Goal: Task Accomplishment & Management: Manage account settings

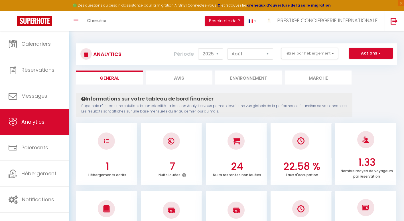
select select "2025"
select select "8"
click at [309, 53] on button "Filtrer par hébergement" at bounding box center [309, 53] width 57 height 11
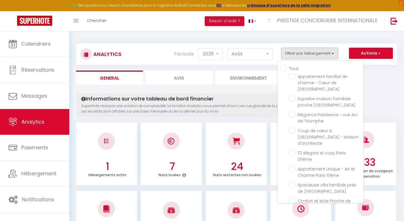
checkbox center "false"
checkbox Paris "false"
checkbox Défense "false"
checkbox Triomphe "false"
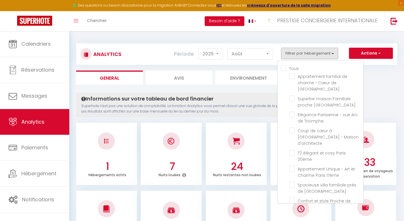
checkbox d\'architecte "false"
checkbox 20ème "false"
checkbox 17ème "false"
checkbox Paris "false"
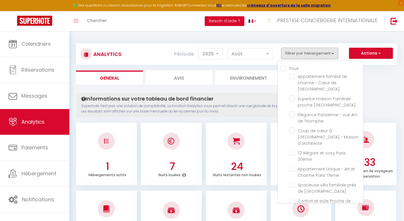
checkbox 17ème "false"
checkbox Gambetta-Pyrénées "false"
checkbox Passy "false"
checkbox Paris "false"
checkbox Disneyland "false"
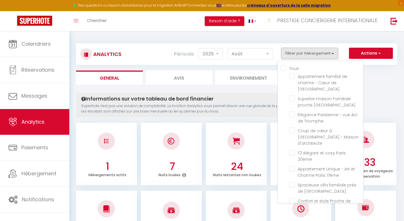
checkbox Montparnasse "false"
checkbox \! "false"
checkbox Disneyland "false"
checkbox Montparnasse "false"
checkbox Michel "false"
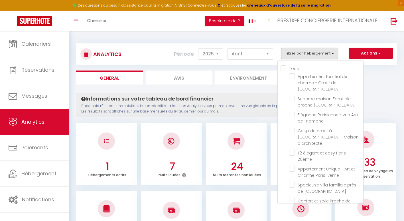
checkbox Tower "false"
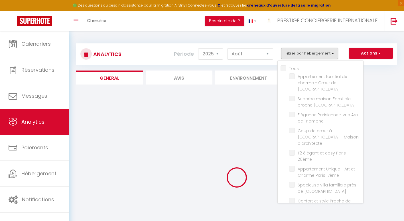
checkbox Paris "false"
checkbox Défense "false"
checkbox Triomphe "false"
checkbox d\'architecte "false"
checkbox 20ème "false"
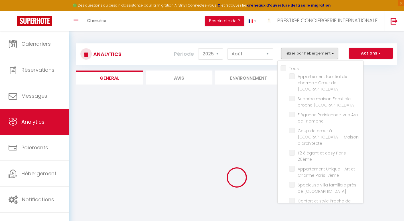
checkbox 17ème "false"
checkbox Paris "false"
checkbox 17ème "false"
checkbox Gambetta-Pyrénées "false"
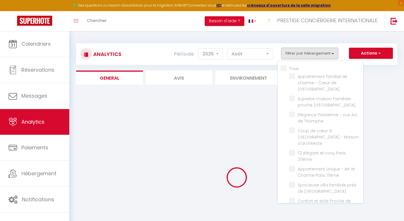
checkbox Passy "false"
checkbox Paris "false"
checkbox Disneyland "false"
checkbox Montparnasse "false"
checkbox \! "false"
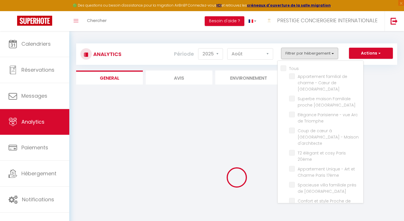
checkbox Disneyland "false"
checkbox Montparnasse "false"
checkbox Michel "false"
checkbox Tower "false"
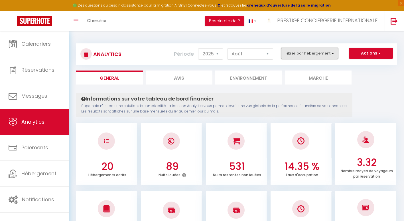
click at [324, 52] on button "Filtrer par hébergement" at bounding box center [309, 53] width 57 height 11
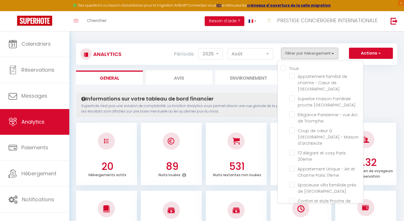
checkbox \! "true"
checkbox Paris "false"
checkbox Défense "false"
checkbox Triomphe "false"
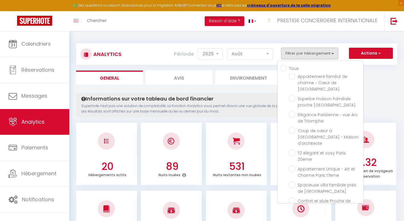
checkbox d\'architecte "false"
checkbox 20ème "false"
checkbox 17ème "false"
checkbox Paris "false"
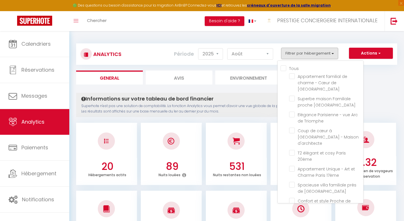
checkbox 17ème "false"
checkbox Gambetta-Pyrénées "false"
checkbox Passy "false"
checkbox Paris "false"
checkbox Disneyland "false"
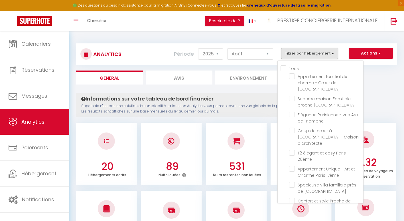
checkbox Montparnasse "false"
checkbox Disneyland "false"
checkbox Montparnasse "false"
checkbox Michel "false"
checkbox Tower "false"
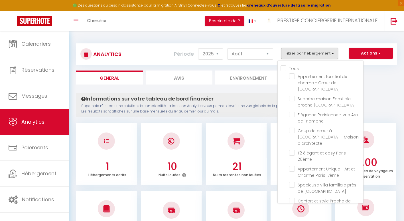
checkbox Paris "false"
checkbox Défense "false"
checkbox Triomphe "false"
checkbox d\'architecte "false"
checkbox 20ème "false"
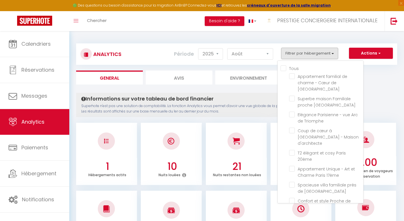
checkbox 17ème "false"
checkbox Paris "false"
checkbox 17ème "false"
checkbox Gambetta-Pyrénées "false"
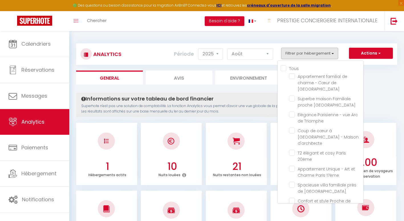
checkbox Passy "false"
checkbox Paris "false"
checkbox Disneyland "false"
checkbox Montparnasse "false"
checkbox Disneyland "false"
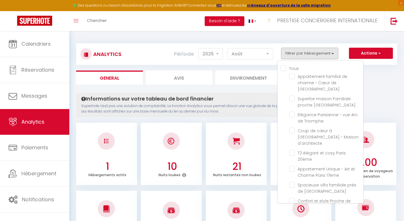
checkbox Montparnasse "false"
checkbox Michel "false"
checkbox Tower "false"
click at [380, 82] on ul "General Avis Environnement Marché" at bounding box center [236, 77] width 321 height 14
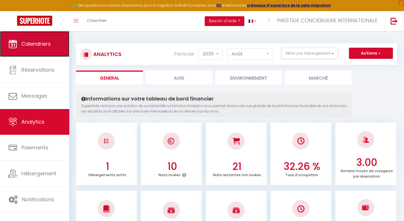
click at [50, 46] on span "Calendriers" at bounding box center [35, 43] width 29 height 7
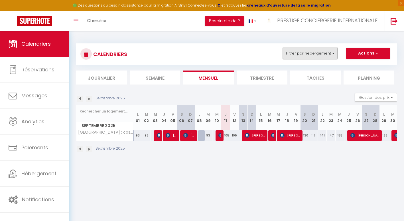
click at [324, 55] on button "Filtrer par hébergement" at bounding box center [310, 53] width 55 height 11
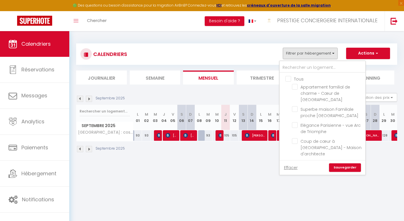
click at [217, 76] on li "Mensuel" at bounding box center [208, 77] width 51 height 14
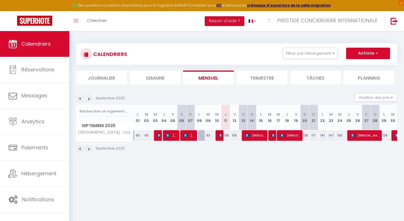
click at [80, 149] on img at bounding box center [80, 149] width 6 height 6
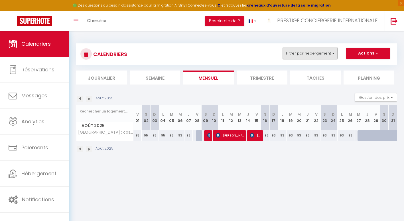
click at [332, 50] on button "Filtrer par hébergement" at bounding box center [310, 53] width 55 height 11
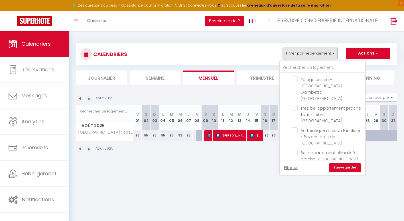
scroll to position [179, 0]
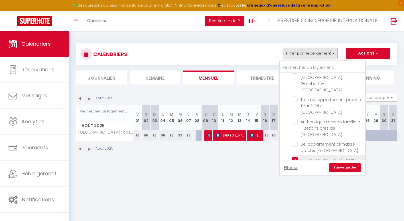
click at [296, 157] on input "[GEOGRAPHIC_DATA] : cosy apartment well-located in the center" at bounding box center [327, 160] width 71 height 6
checkbox input "false"
click at [296, 195] on input "Joli T1 - Confort & Lieu Idéal !" at bounding box center [327, 198] width 71 height 6
checkbox input "true"
checkbox input "false"
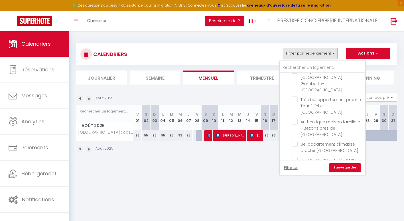
checkbox input "false"
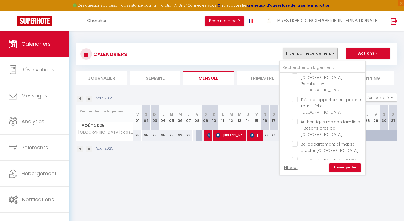
checkbox input "false"
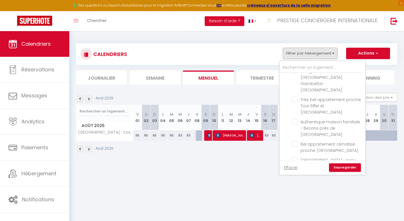
checkbox input "false"
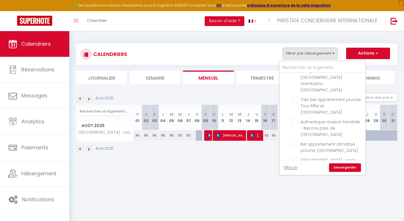
checkbox input "false"
click at [355, 166] on link "Sauvegarder" at bounding box center [345, 167] width 32 height 9
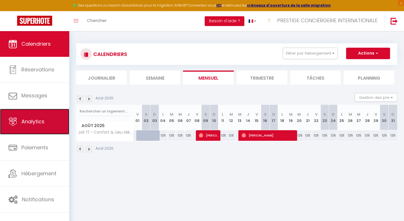
click at [45, 128] on link "Analytics" at bounding box center [34, 122] width 69 height 26
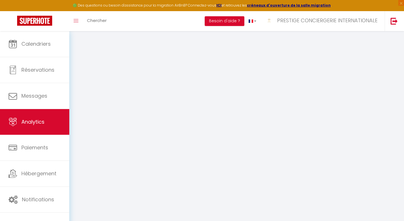
select select "2025"
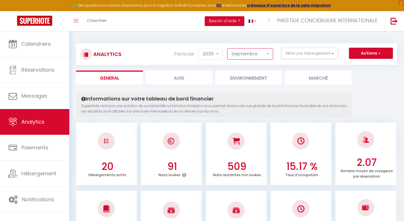
click at [267, 52] on select "[PERSON_NAME] Mars Avril Mai Juin Juillet Août Septembre Octobre Novembre Décem…" at bounding box center [250, 53] width 46 height 11
select select "8"
click at [228, 48] on select "[PERSON_NAME] Mars Avril Mai Juin Juillet Août Septembre Octobre Novembre Décem…" at bounding box center [250, 53] width 46 height 11
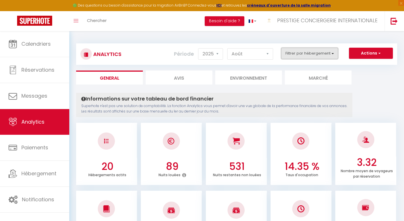
click at [318, 50] on button "Filtrer par hébergement" at bounding box center [309, 53] width 57 height 11
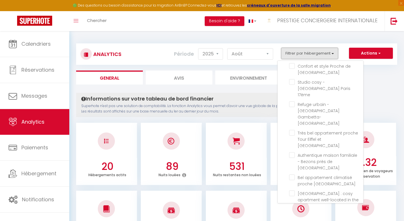
scroll to position [147, 0]
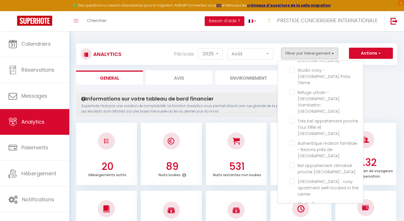
click at [293, 216] on \! "checkbox" at bounding box center [326, 219] width 74 height 6
checkbox \! "true"
checkbox Paris "false"
checkbox Défense "false"
checkbox Triomphe "false"
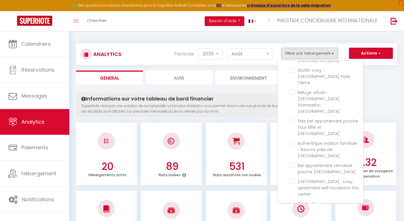
checkbox d\'architecte "false"
checkbox 20ème "false"
checkbox 17ème "false"
checkbox Paris "false"
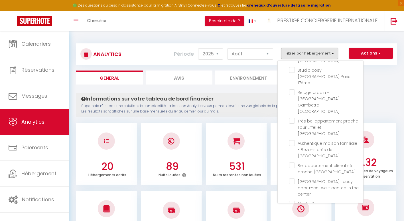
checkbox 17ème "false"
checkbox Gambetta-Pyrénées "false"
checkbox Passy "false"
checkbox Paris "false"
checkbox Disneyland "false"
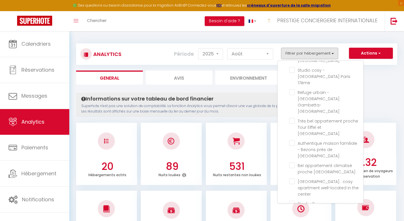
checkbox center "false"
checkbox Montparnasse "false"
checkbox Disneyland "false"
checkbox Montparnasse "false"
checkbox Michel "false"
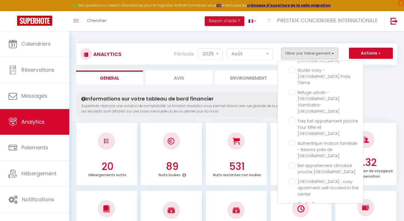
checkbox Tower "false"
checkbox Paris "false"
checkbox Défense "false"
checkbox Triomphe "false"
checkbox d\'architecte "false"
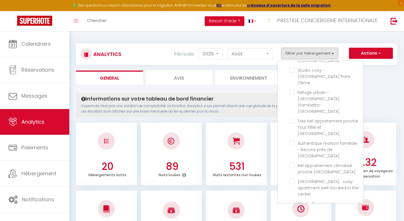
checkbox 20ème "false"
checkbox 17ème "false"
checkbox Paris "false"
checkbox 17ème "false"
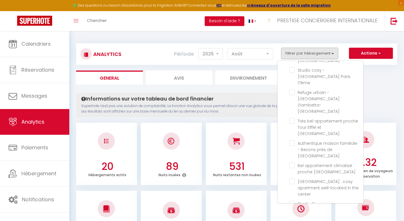
checkbox Gambetta-Pyrénées "false"
checkbox Passy "false"
checkbox Paris "false"
checkbox Disneyland "false"
checkbox center "false"
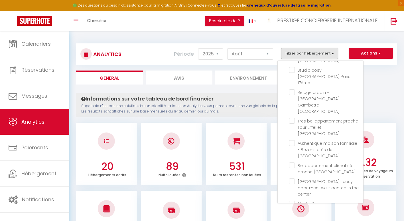
checkbox Montparnasse "false"
checkbox Disneyland "false"
checkbox Montparnasse "false"
checkbox Michel "false"
checkbox Tower "false"
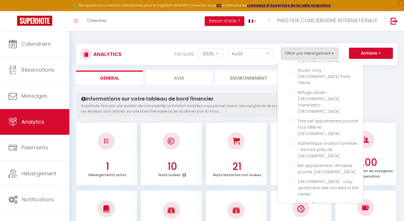
click at [393, 76] on ul "General Avis Environnement Marché" at bounding box center [236, 77] width 321 height 14
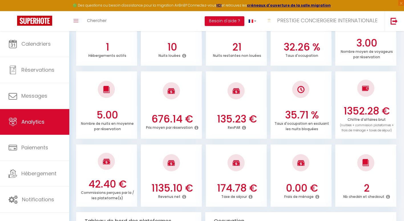
scroll to position [0, 0]
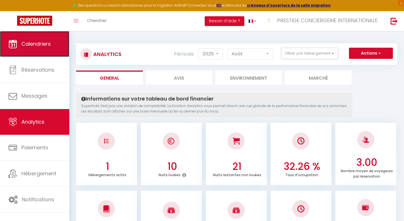
click at [52, 49] on link "Calendriers" at bounding box center [34, 44] width 69 height 26
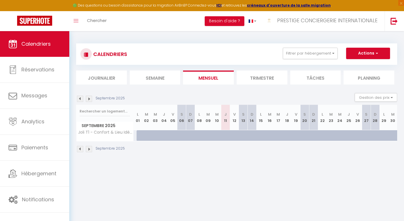
click at [79, 149] on img at bounding box center [80, 149] width 6 height 6
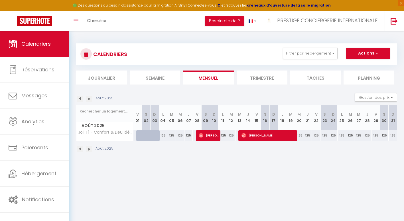
click at [88, 150] on img at bounding box center [89, 149] width 6 height 6
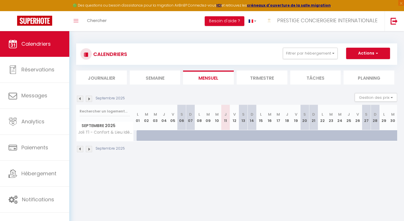
click at [88, 150] on img at bounding box center [89, 149] width 6 height 6
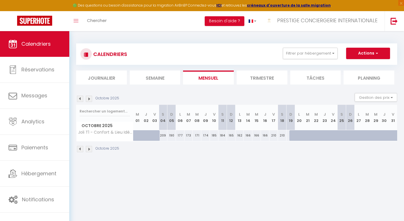
click at [80, 149] on img at bounding box center [80, 149] width 6 height 6
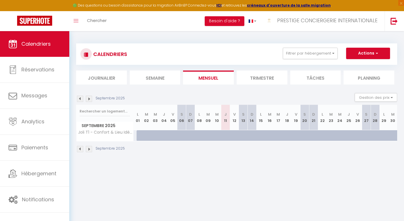
click at [80, 149] on img at bounding box center [80, 149] width 6 height 6
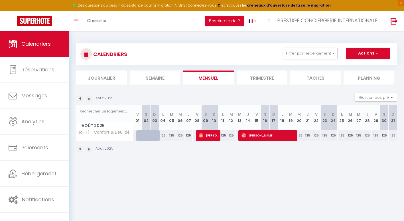
click at [89, 149] on img at bounding box center [89, 149] width 6 height 6
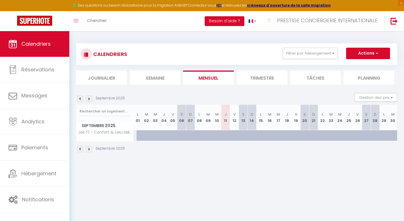
click at [89, 149] on img at bounding box center [89, 149] width 6 height 6
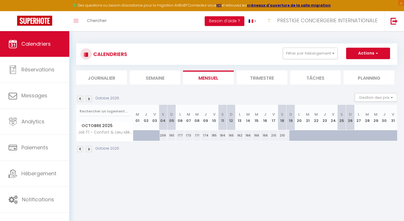
click at [80, 148] on img at bounding box center [80, 149] width 6 height 6
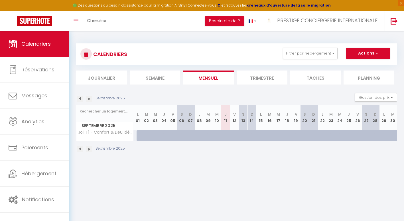
click at [90, 149] on img at bounding box center [89, 149] width 6 height 6
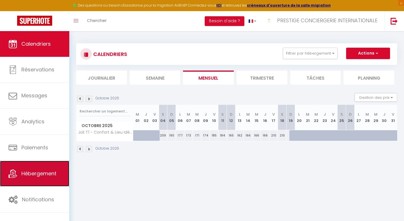
click at [57, 181] on link "Hébergement" at bounding box center [34, 174] width 69 height 26
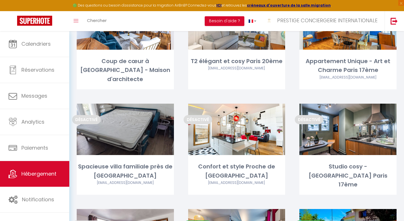
scroll to position [183, 0]
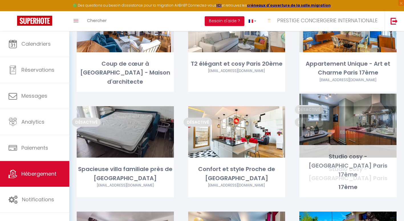
click at [348, 126] on link "Editer" at bounding box center [348, 131] width 34 height 11
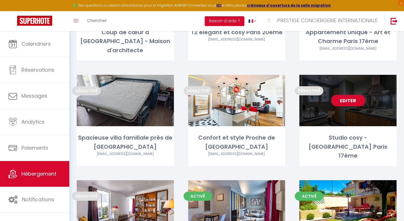
scroll to position [220, 0]
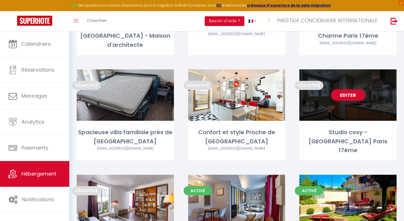
click at [352, 89] on link "Editer" at bounding box center [348, 94] width 34 height 11
select select "3"
select select "2"
select select "1"
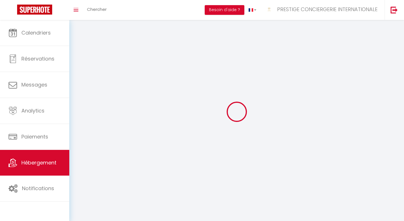
select select
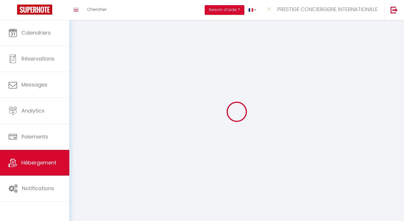
checkbox input "false"
select select
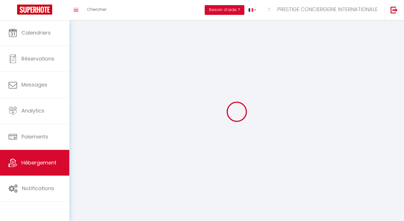
select select
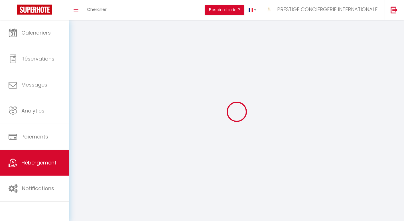
select select
checkbox input "false"
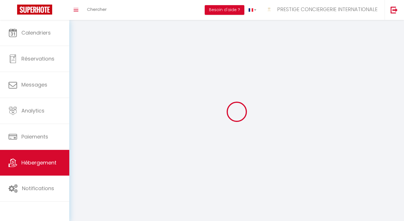
select select
select select "1"
select select
select select "28"
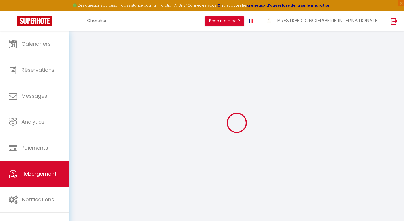
select select
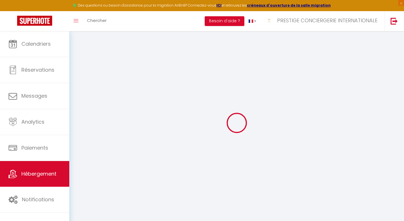
select select
checkbox input "false"
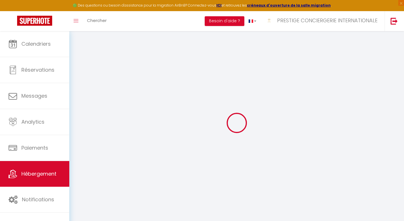
select select
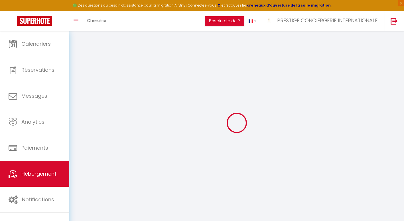
select select
checkbox input "false"
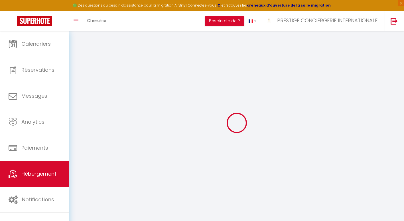
checkbox input "false"
select select
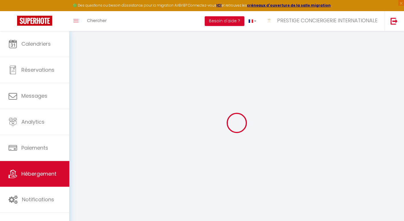
select select
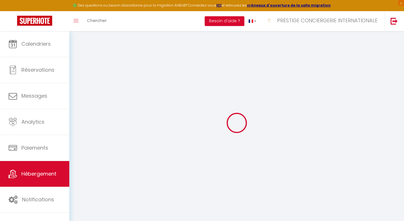
checkbox input "false"
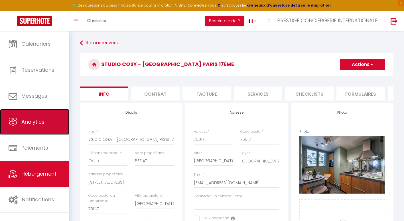
click at [45, 119] on link "Analytics" at bounding box center [34, 122] width 69 height 26
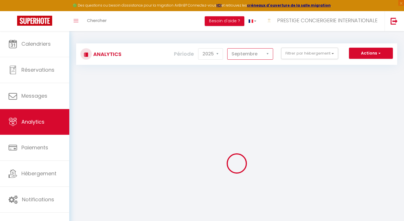
click at [269, 52] on select "[PERSON_NAME] Mars Avril Mai Juin Juillet Août Septembre Octobre Novembre Décem…" at bounding box center [250, 53] width 46 height 11
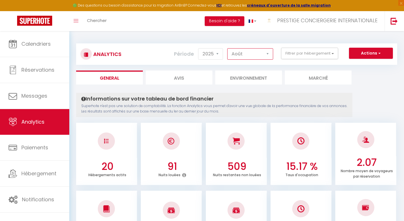
click at [228, 48] on select "[PERSON_NAME] Mars Avril Mai Juin Juillet Août Septembre Octobre Novembre Décem…" at bounding box center [250, 53] width 46 height 11
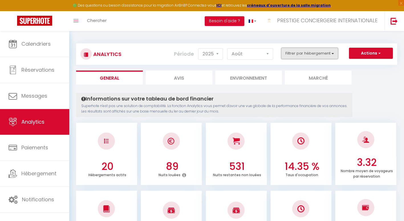
click at [327, 53] on button "Filtrer par hébergement" at bounding box center [309, 53] width 57 height 11
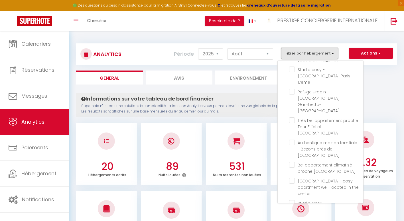
scroll to position [152, 0]
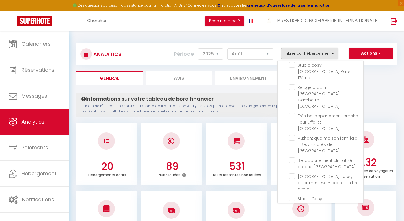
click at [293, 211] on \! "checkbox" at bounding box center [326, 214] width 74 height 6
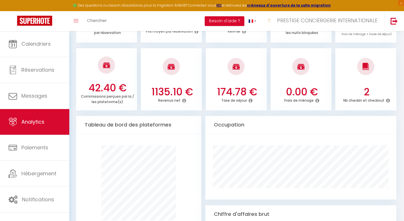
scroll to position [218, 0]
